Goal: Task Accomplishment & Management: Manage account settings

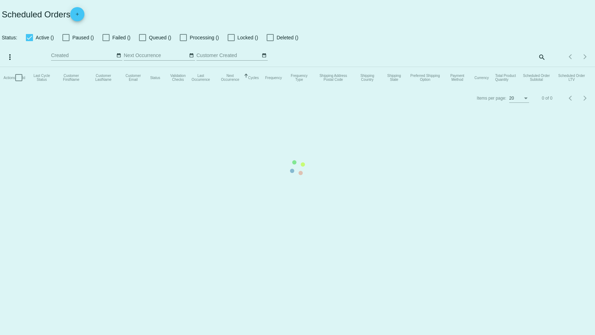
checkbox input "false"
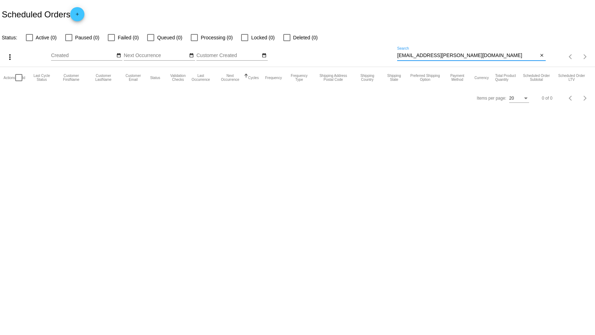
drag, startPoint x: 440, startPoint y: 55, endPoint x: 293, endPoint y: 34, distance: 149.4
click at [301, 35] on app-dashboard-scheduled-orders "Scheduled Orders add Status: Active (0) Paused (0) Failed (0) Queued (0) Proces…" at bounding box center [297, 54] width 595 height 108
paste input "[EMAIL_ADDRESS][DOMAIN_NAME]"
click at [462, 58] on input "[EMAIL_ADDRESS][DOMAIN_NAME]" at bounding box center [467, 56] width 141 height 6
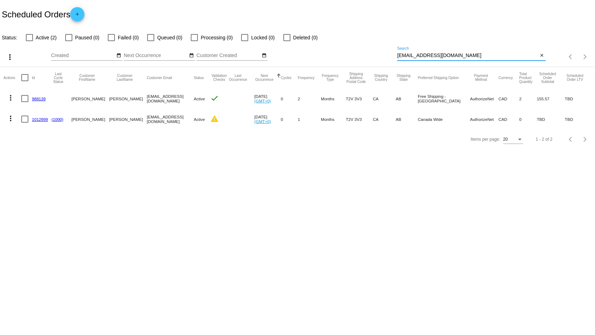
type input "[EMAIL_ADDRESS][DOMAIN_NAME]"
click at [40, 96] on link "988139" at bounding box center [39, 98] width 14 height 5
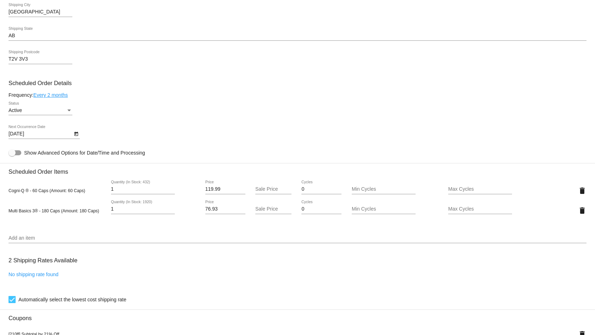
scroll to position [355, 0]
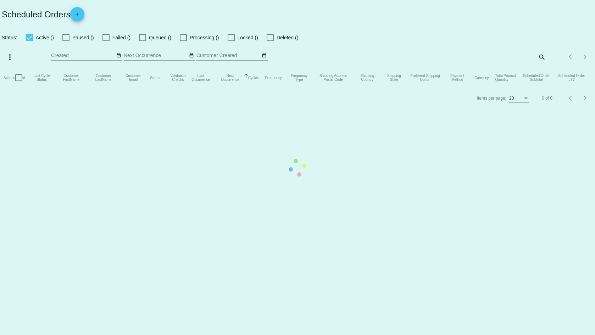
checkbox input "false"
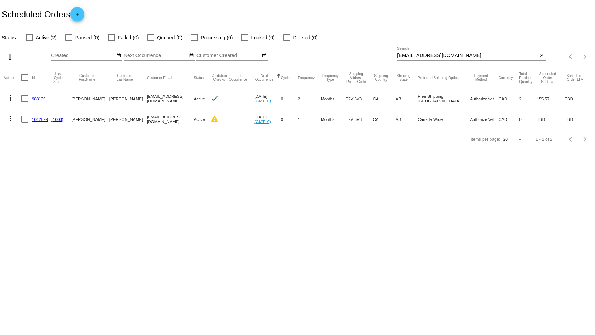
click at [45, 120] on link "1012899" at bounding box center [40, 119] width 16 height 5
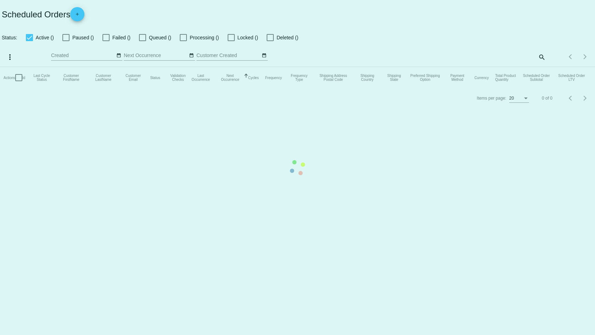
checkbox input "false"
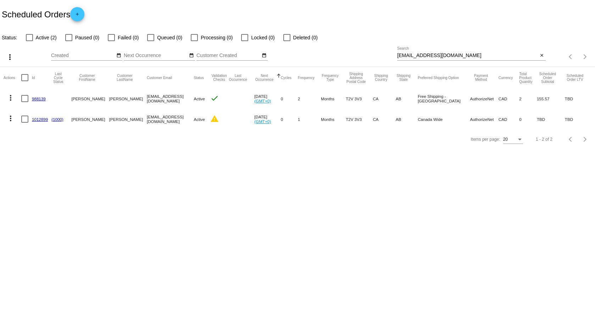
click at [33, 99] on link "988139" at bounding box center [39, 98] width 14 height 5
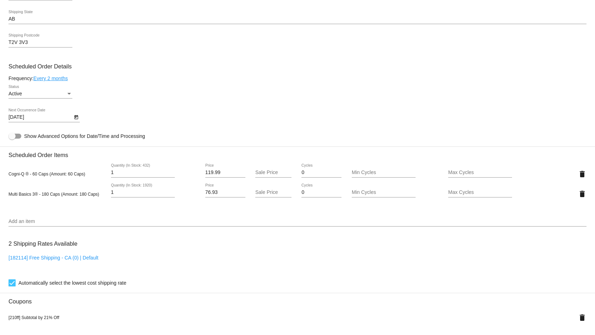
scroll to position [319, 0]
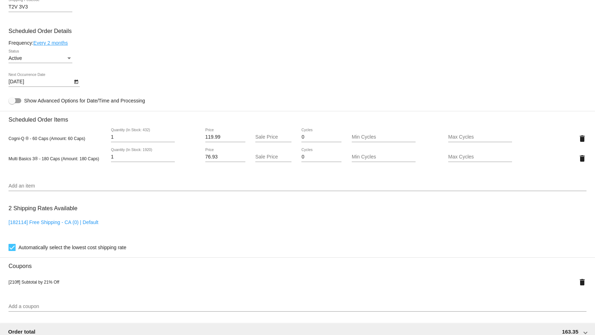
click at [44, 184] on input "Add an item" at bounding box center [298, 186] width 578 height 6
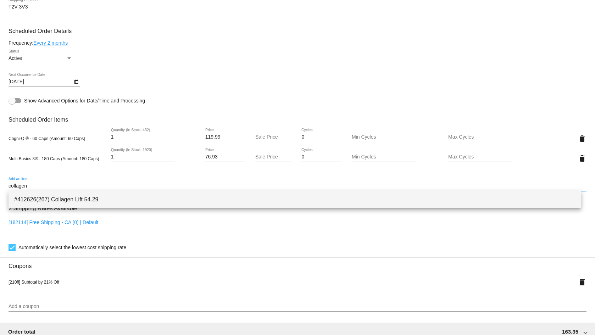
type input "collagen"
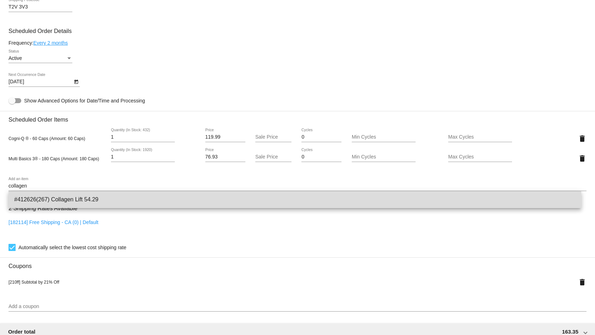
click at [46, 194] on span "#412626(267) Collagen Lift 54.29" at bounding box center [294, 199] width 561 height 17
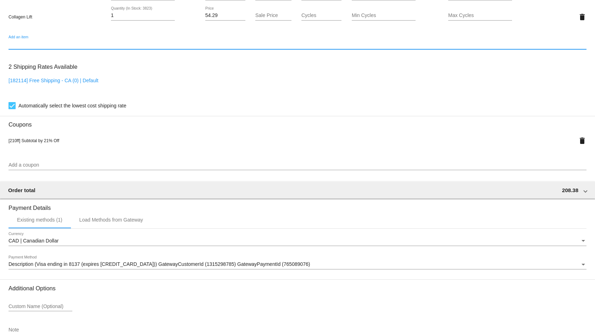
scroll to position [419, 0]
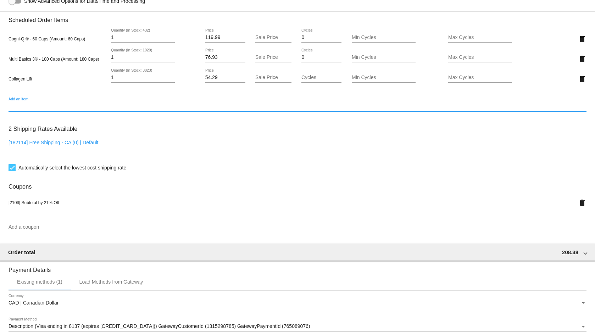
click at [48, 219] on div "Add a coupon" at bounding box center [298, 225] width 578 height 14
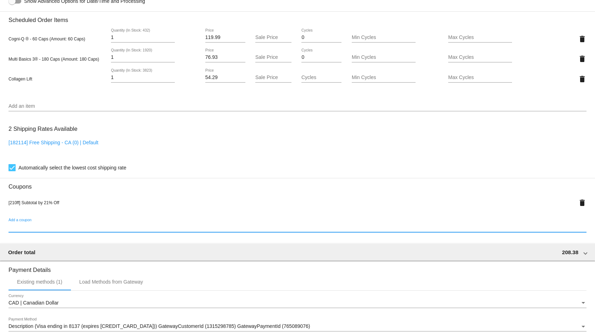
click at [48, 226] on input "Add a coupon" at bounding box center [298, 228] width 578 height 6
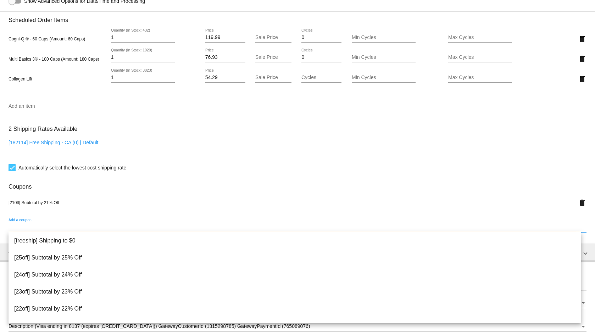
type input "C"
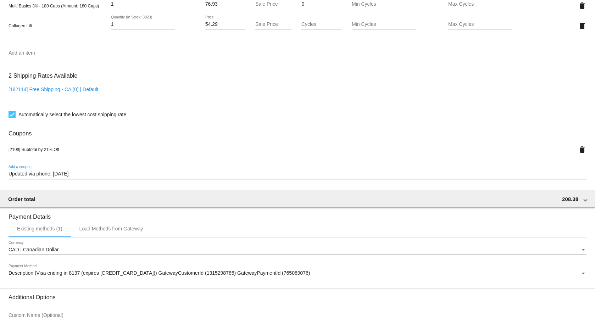
scroll to position [525, 0]
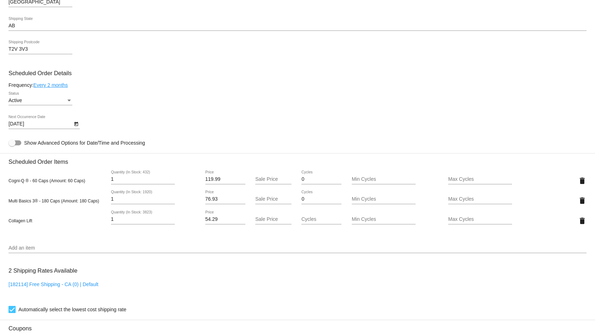
scroll to position [135, 0]
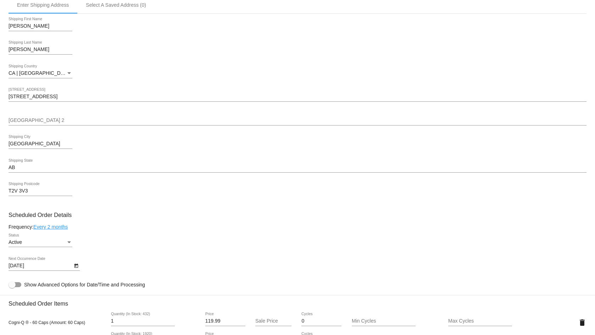
type input "Updated via phone: [DATE]"
